Goal: Find contact information: Find contact information

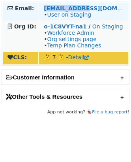
drag, startPoint x: 80, startPoint y: 8, endPoint x: 42, endPoint y: 8, distance: 38.4
click at [42, 8] on td "[EMAIL_ADDRESS][DOMAIN_NAME] • User on Staging" at bounding box center [83, 11] width 89 height 17
copy strong "[EMAIL_ADDRESS][DOMAIN_NAME]"
